Goal: Information Seeking & Learning: Learn about a topic

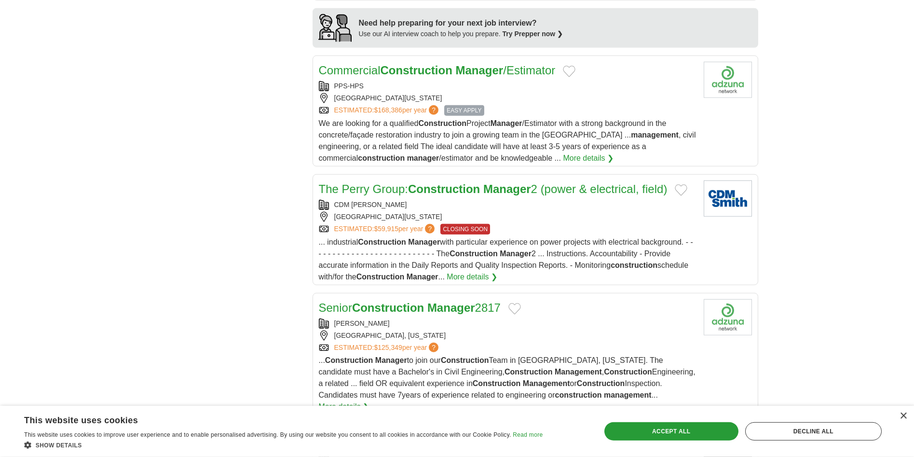
scroll to position [886, 0]
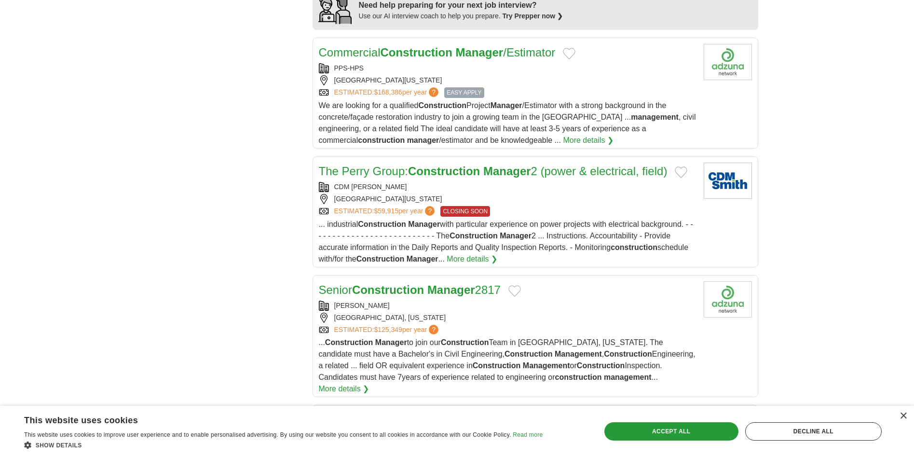
click at [563, 138] on link "More details ❯" at bounding box center [588, 141] width 51 height 12
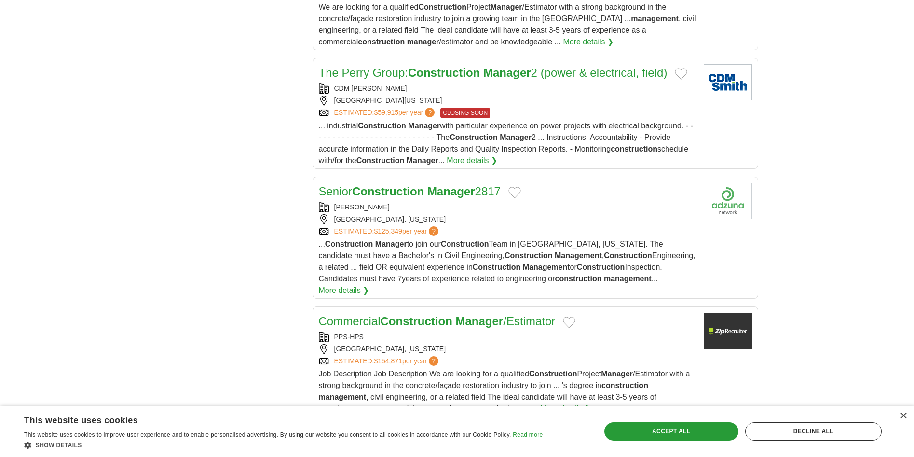
scroll to position [1034, 0]
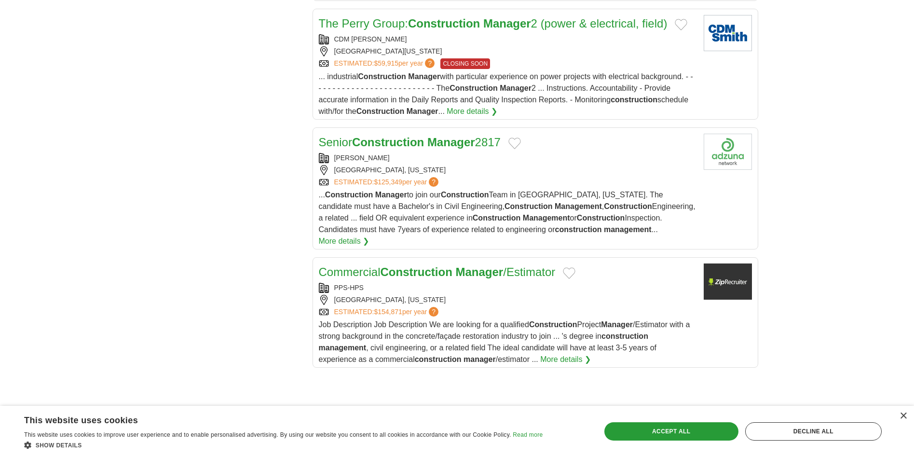
click at [370, 235] on link "More details ❯" at bounding box center [344, 241] width 51 height 12
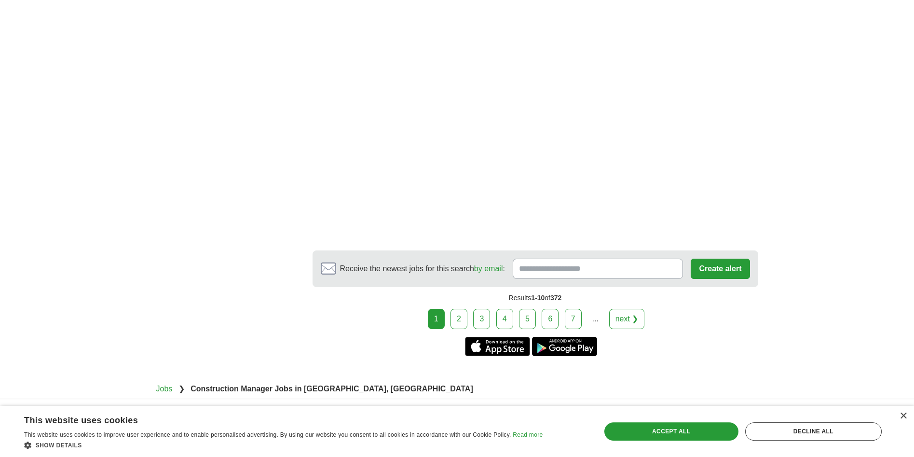
scroll to position [1476, 0]
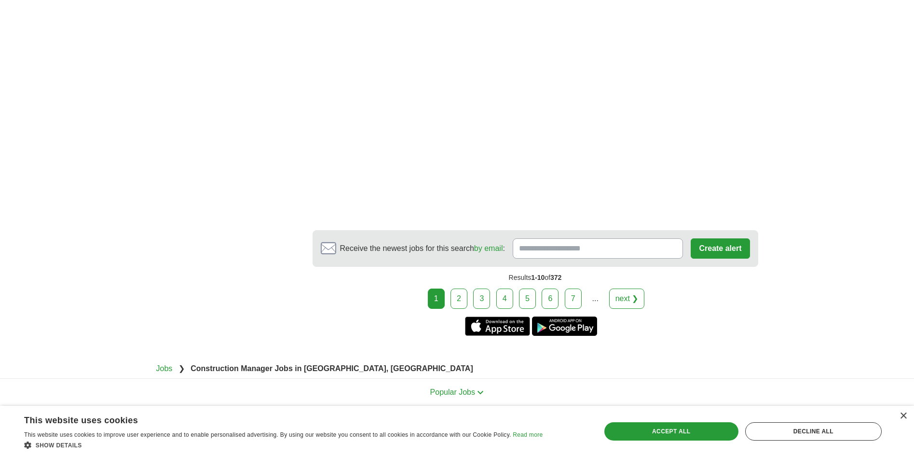
click at [462, 289] on link "2" at bounding box center [459, 299] width 17 height 20
click at [624, 290] on link "next ❯" at bounding box center [627, 299] width 36 height 20
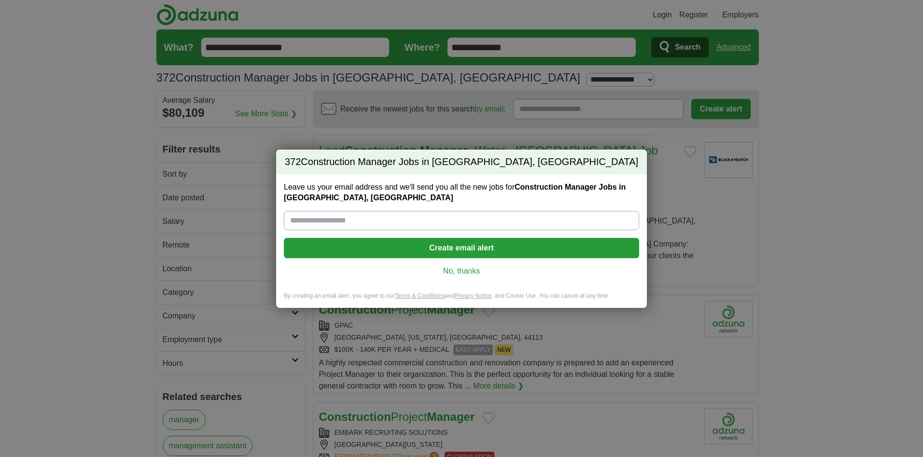
click at [348, 221] on input "Leave us your email address and we'll send you all the new jobs for Constructio…" at bounding box center [461, 220] width 355 height 19
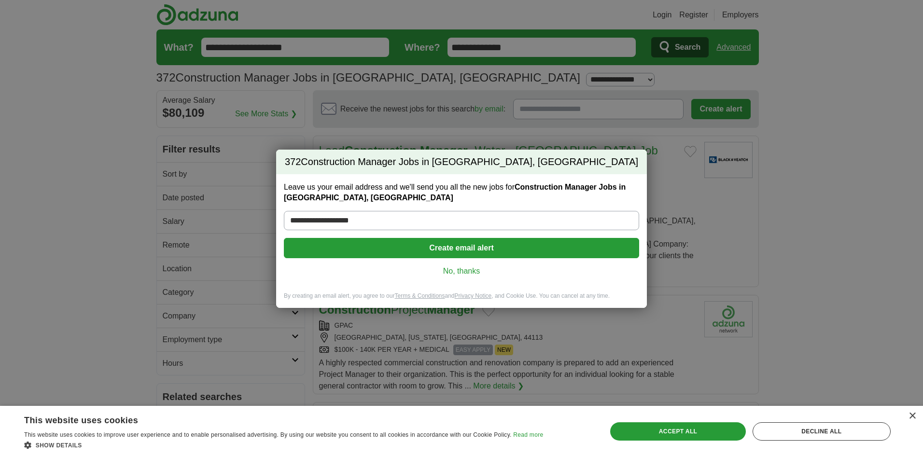
type input "**********"
click at [462, 273] on link "No, thanks" at bounding box center [461, 271] width 340 height 11
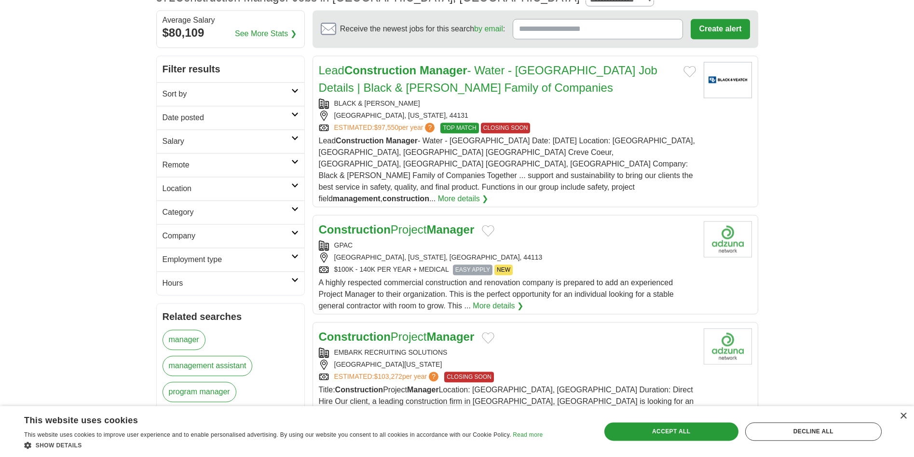
scroll to position [98, 0]
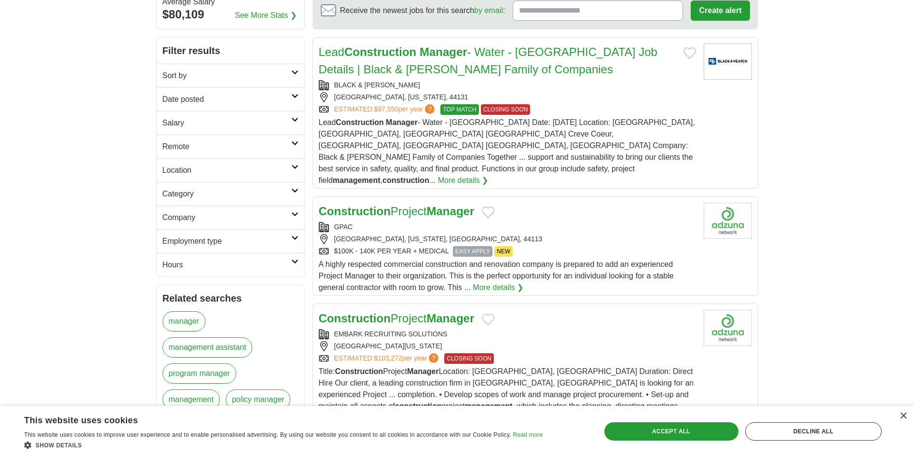
click at [423, 205] on link "Construction Project Manager" at bounding box center [397, 211] width 156 height 13
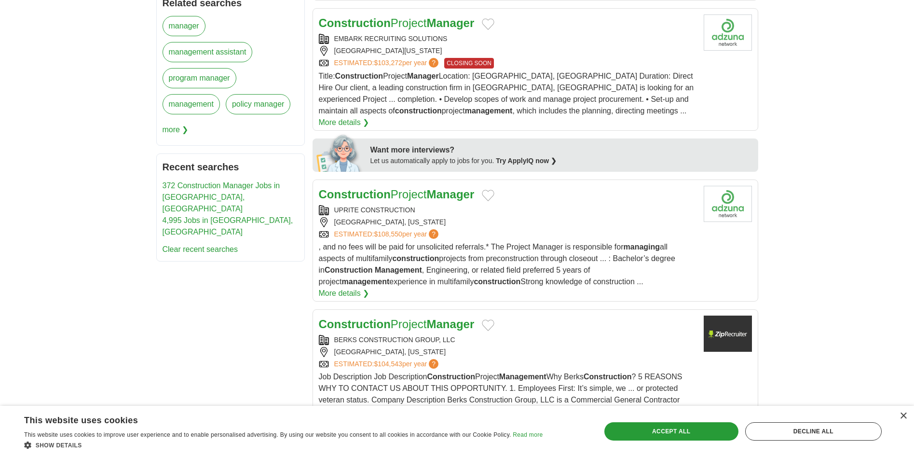
scroll to position [443, 0]
